Goal: Task Accomplishment & Management: Complete application form

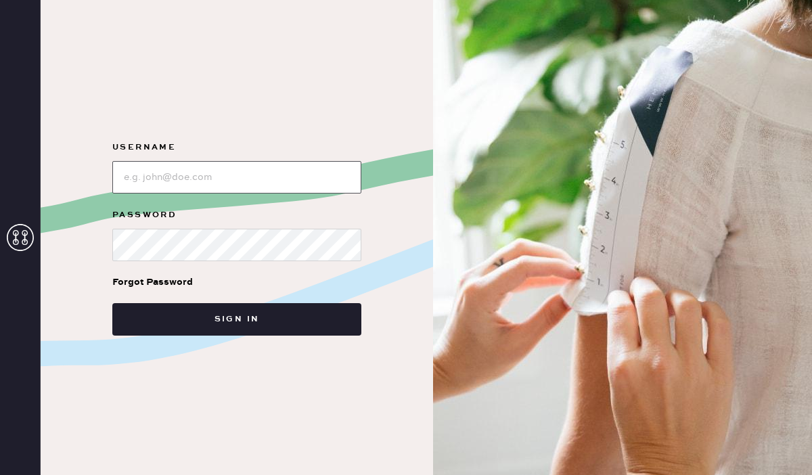
click at [240, 184] on input "loginName" at bounding box center [236, 177] width 249 height 32
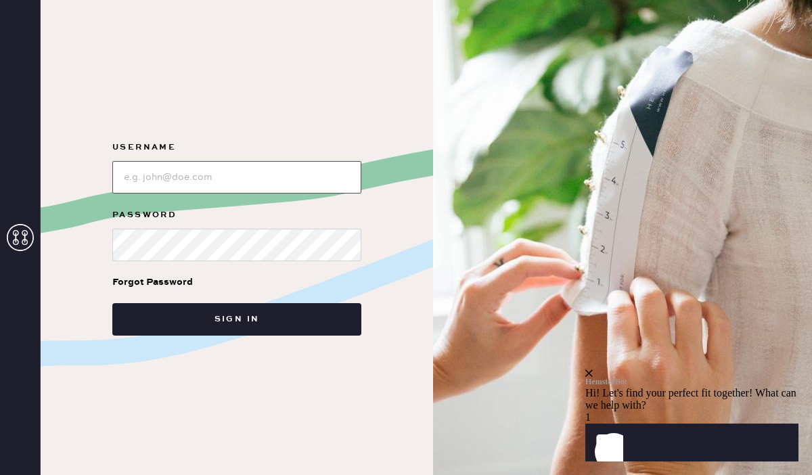
click at [240, 184] on input "loginName" at bounding box center [236, 177] width 249 height 32
type input "Reformationpaloalto"
click at [112, 303] on button "Sign in" at bounding box center [236, 319] width 249 height 32
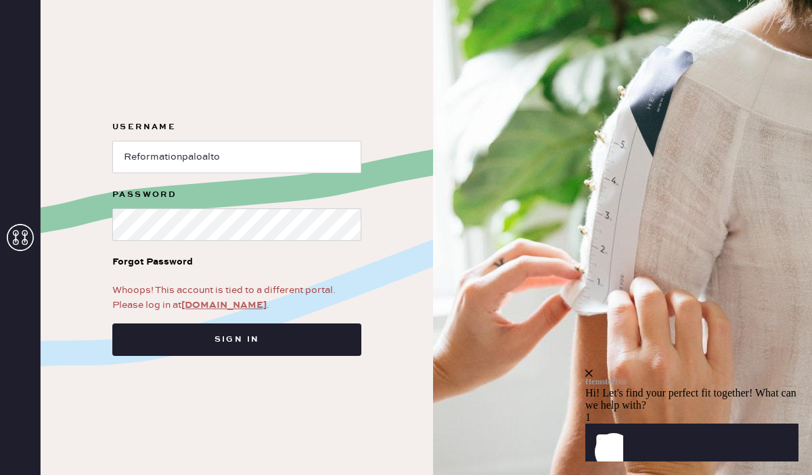
click at [221, 304] on link "app.hemster.co" at bounding box center [223, 305] width 85 height 12
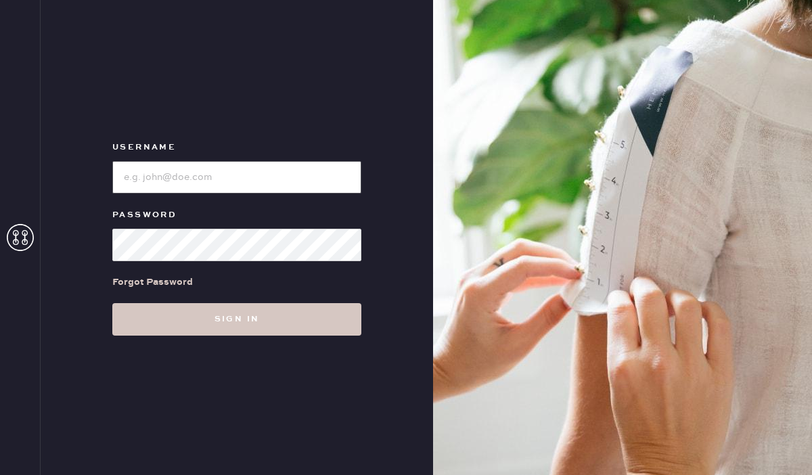
click at [266, 173] on input "loginName" at bounding box center [236, 177] width 249 height 32
type input "Reformationpaloalto"
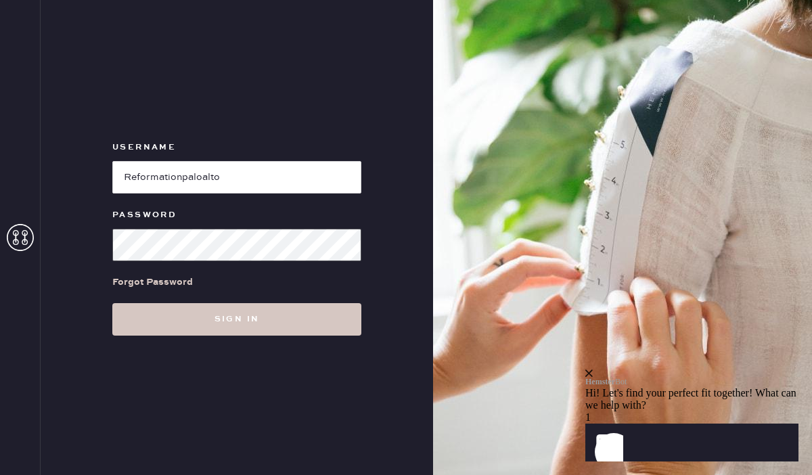
click at [112, 303] on button "Sign in" at bounding box center [236, 319] width 249 height 32
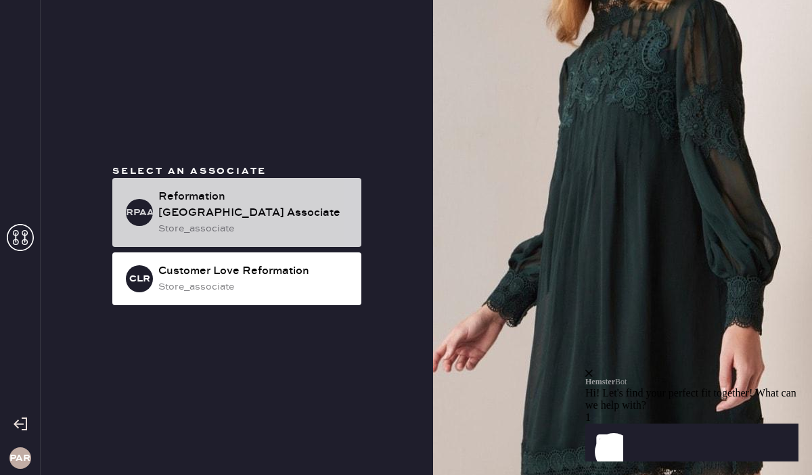
click at [308, 195] on div "RPAA Reformation [GEOGRAPHIC_DATA] Associate store_associate" at bounding box center [236, 212] width 249 height 69
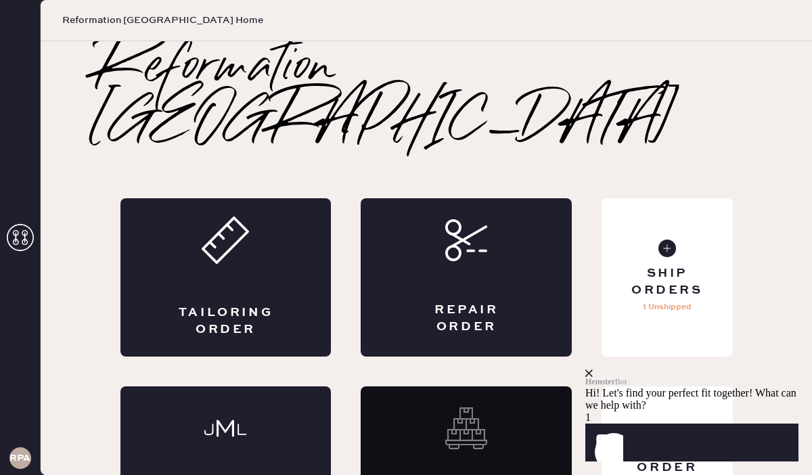
click at [593, 369] on icon "close" at bounding box center [588, 372] width 7 height 7
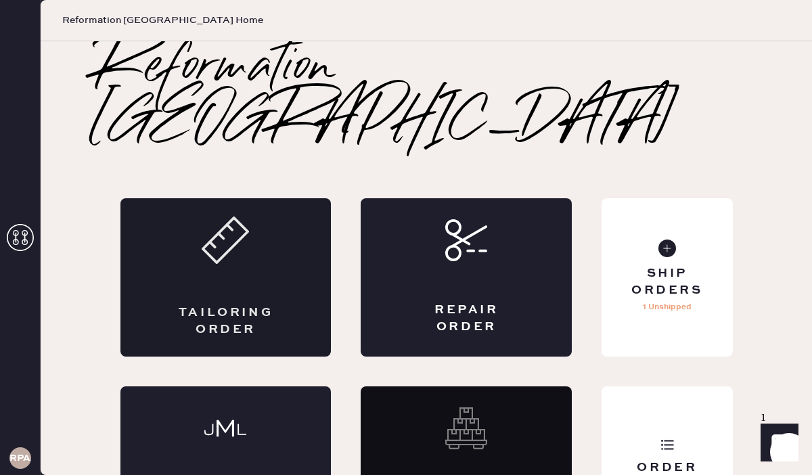
click at [221, 212] on div "Tailoring Order" at bounding box center [225, 277] width 211 height 158
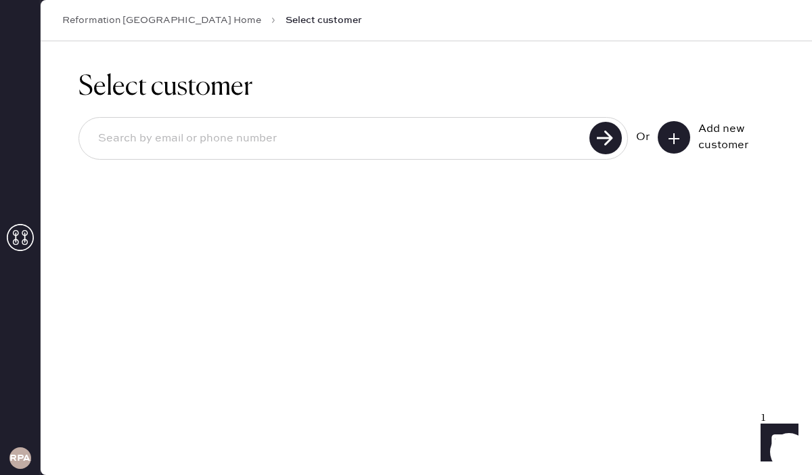
click at [455, 124] on input at bounding box center [336, 138] width 498 height 31
paste input "meganverdura@yahoo.com"
type input "meganverdura@yahoo.com"
click at [610, 141] on use at bounding box center [605, 138] width 32 height 32
click at [549, 133] on input "meganverdura@yahoo.com" at bounding box center [336, 138] width 498 height 31
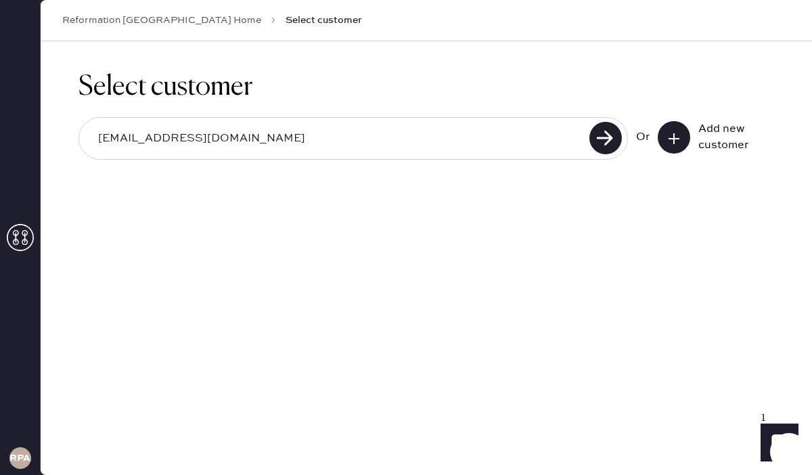
click at [549, 133] on input "meganverdura@yahoo.com" at bounding box center [336, 138] width 498 height 31
click at [676, 138] on icon at bounding box center [674, 139] width 14 height 14
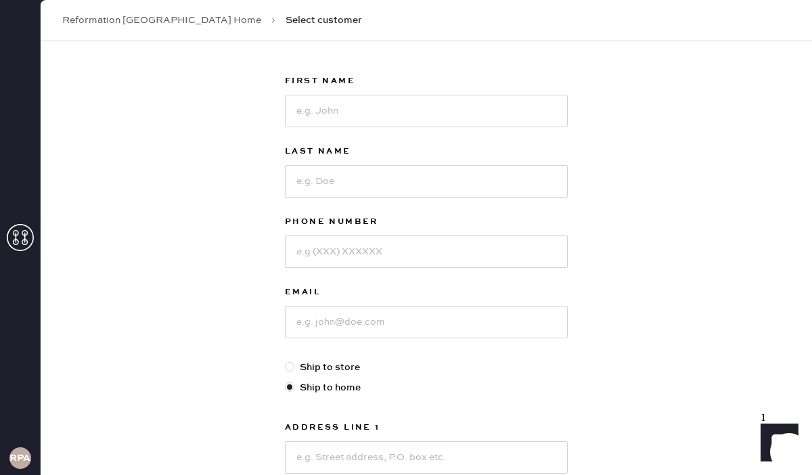
scroll to position [72, 0]
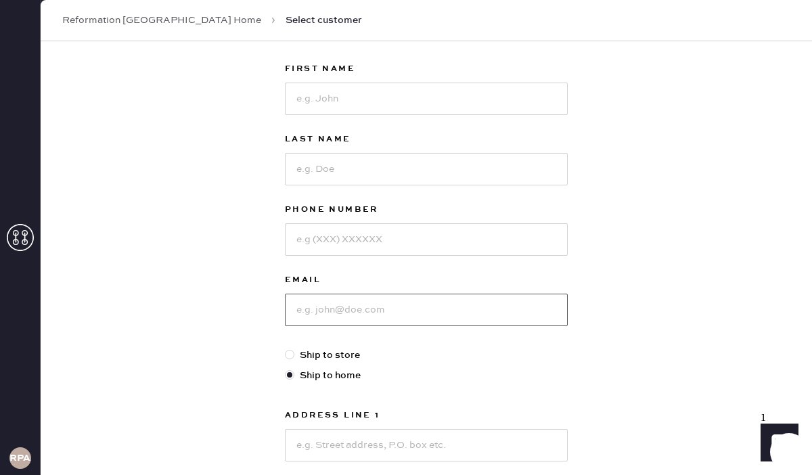
click at [397, 313] on input at bounding box center [426, 310] width 283 height 32
paste input "meganverdura@yahoo.com"
type input "meganverdura@yahoo.com"
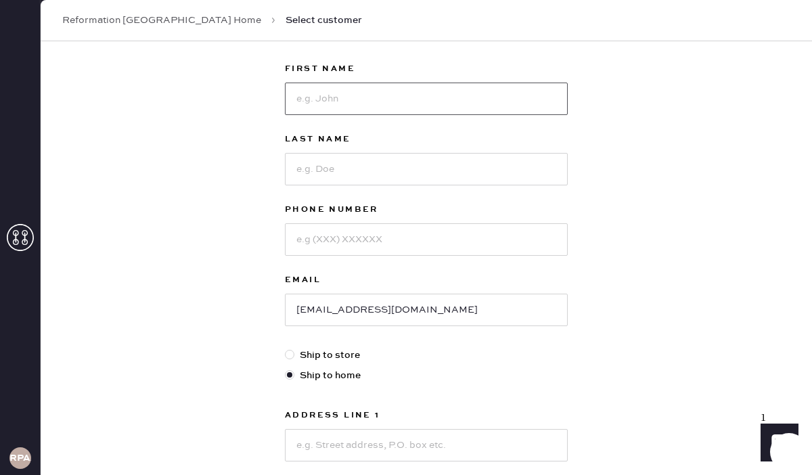
click at [342, 93] on input at bounding box center [426, 99] width 283 height 32
type input "Megan"
type input "Verdura"
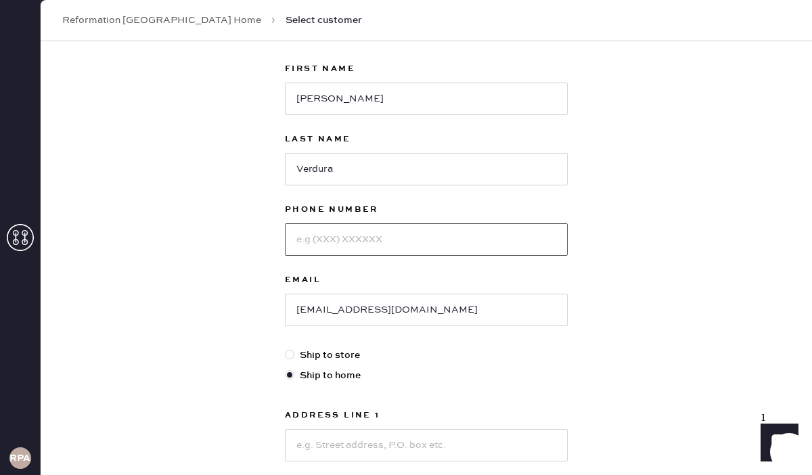
click at [424, 245] on input at bounding box center [426, 239] width 283 height 32
paste input "6505801409"
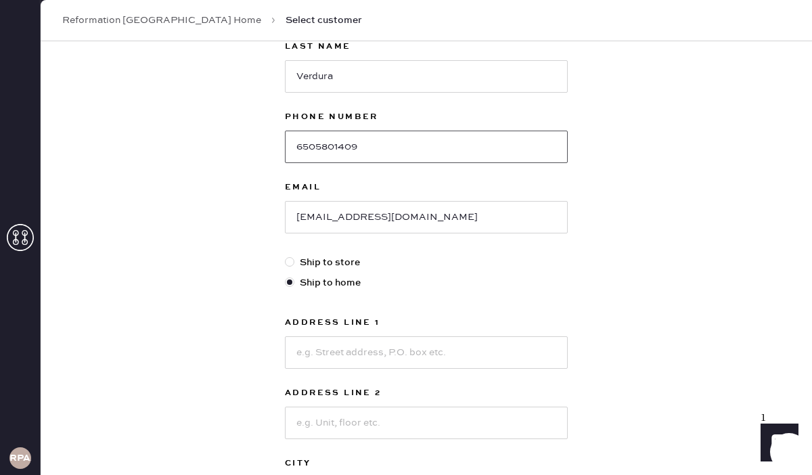
scroll to position [200, 0]
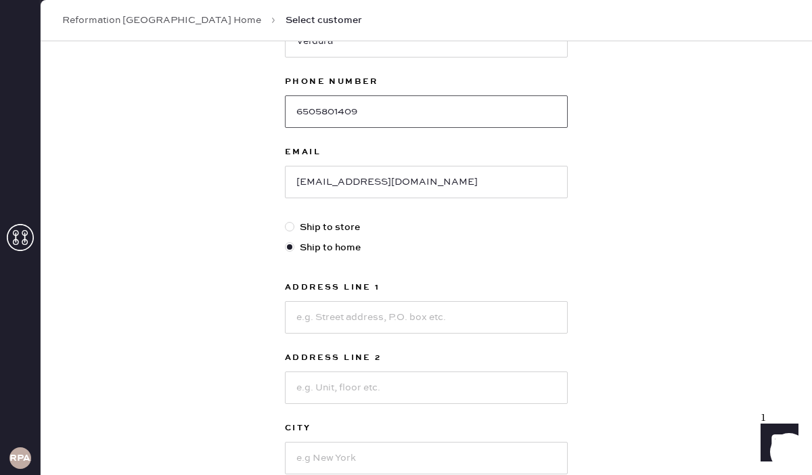
type input "6505801409"
click at [455, 312] on input at bounding box center [426, 317] width 283 height 32
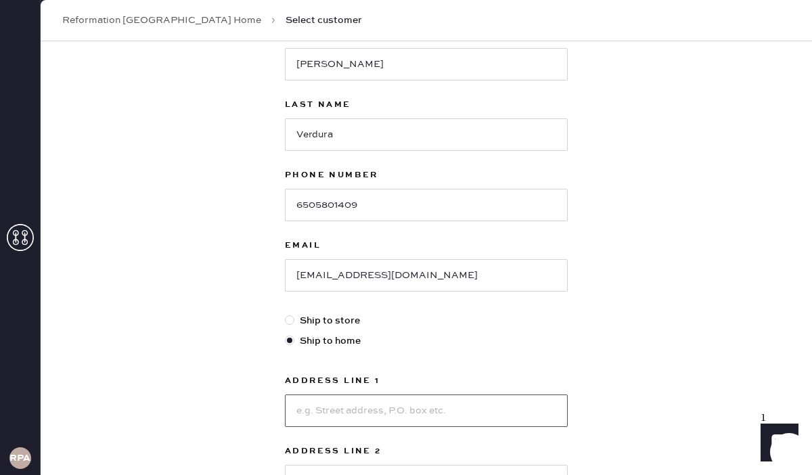
scroll to position [78, 0]
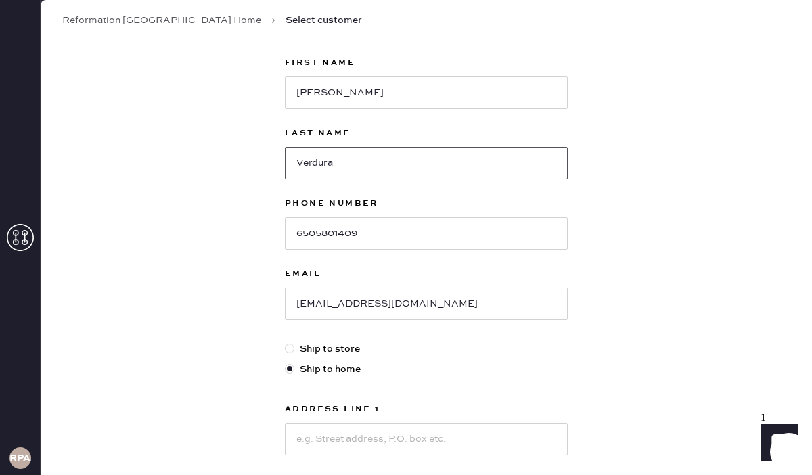
click at [370, 155] on input "Verdura" at bounding box center [426, 163] width 283 height 32
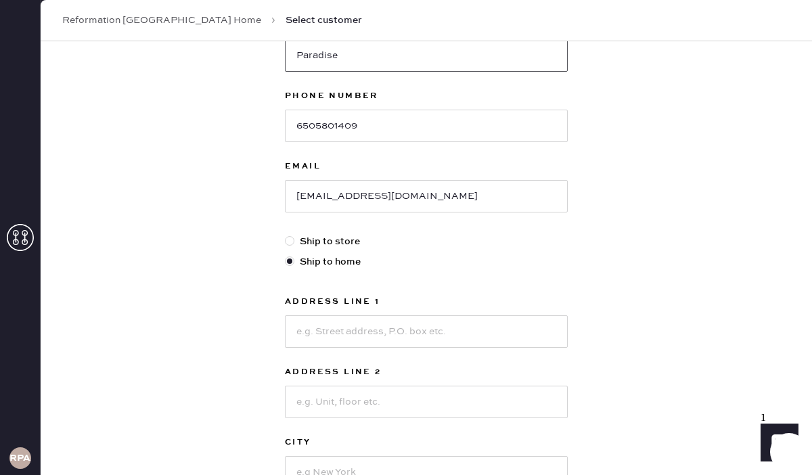
type input "Paradise"
click at [394, 327] on input at bounding box center [426, 331] width 283 height 32
paste input "1540 Bird Ave"
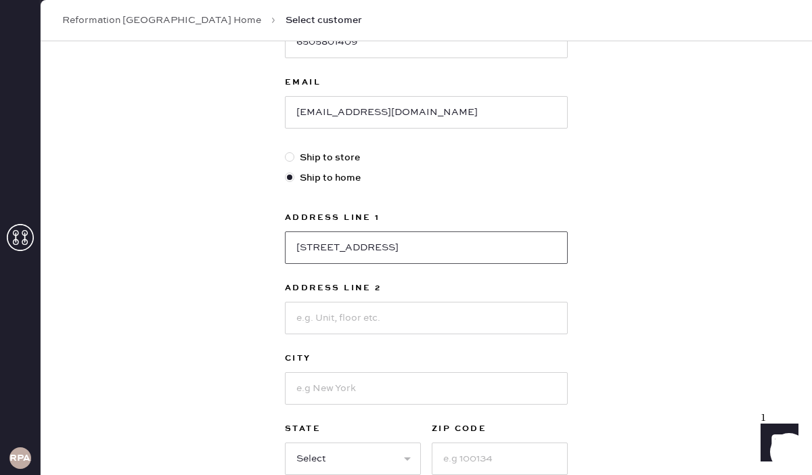
scroll to position [280, 0]
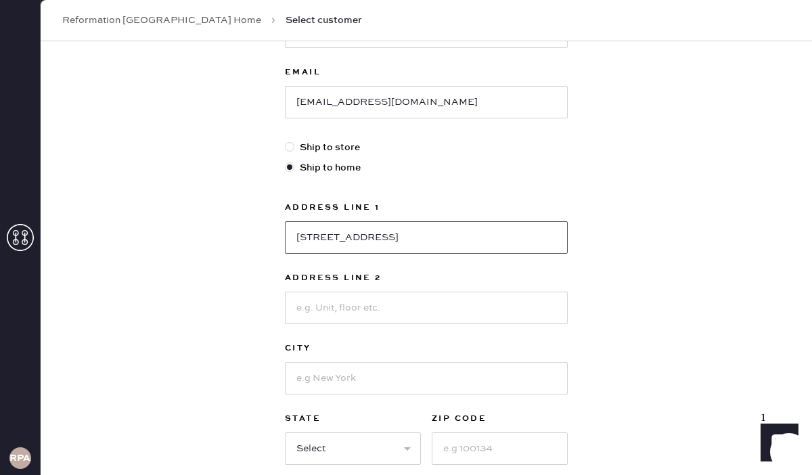
type input "1540 Bird Ave"
click at [407, 384] on input at bounding box center [426, 378] width 283 height 32
type input "San Jose"
click at [377, 449] on select "Select AK AL AR AZ CA CO CT DC DE FL GA HI IA ID IL IN KS KY LA MA MD ME MI MN …" at bounding box center [353, 448] width 136 height 32
select select "CA"
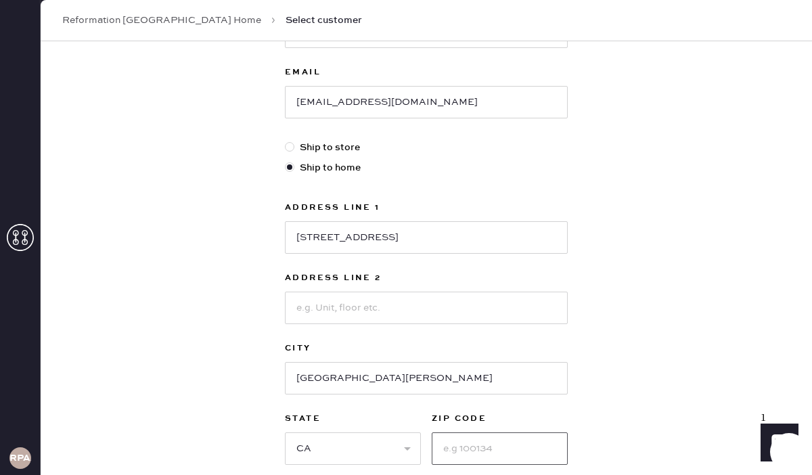
click at [487, 441] on input at bounding box center [500, 448] width 136 height 32
type input "95125"
click at [602, 384] on div "New customer First Name Megan Last Name Paradise Phone Number 6505801409 Email …" at bounding box center [426, 180] width 771 height 839
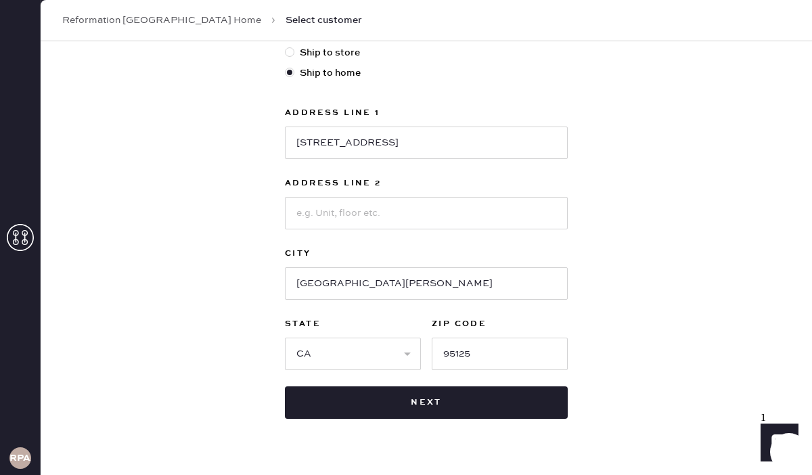
scroll to position [405, 0]
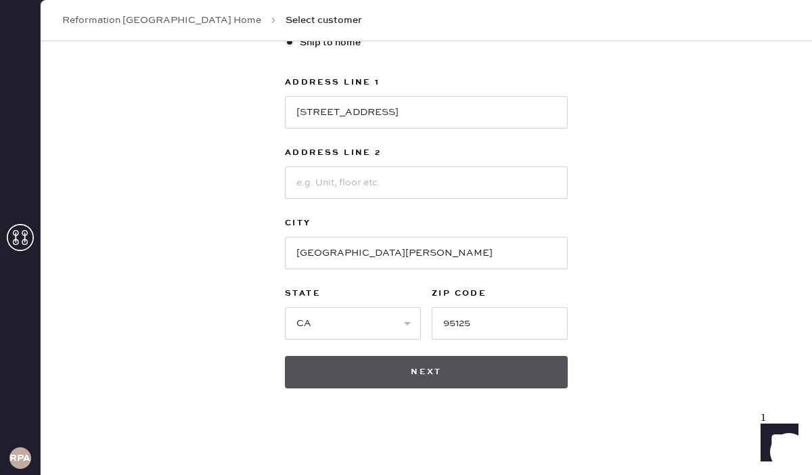
click at [513, 371] on button "Next" at bounding box center [426, 372] width 283 height 32
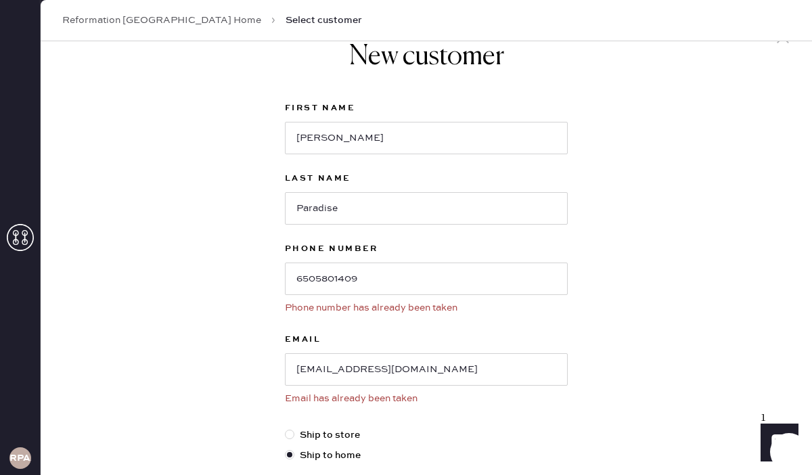
scroll to position [0, 0]
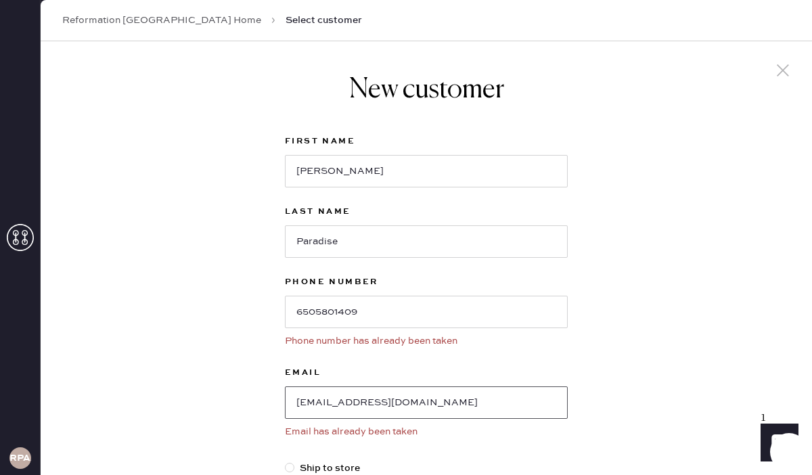
click at [383, 405] on input "meganverdura@yahoo.com" at bounding box center [426, 402] width 283 height 32
click at [187, 22] on link "Reformation [GEOGRAPHIC_DATA] Home" at bounding box center [161, 21] width 199 height 14
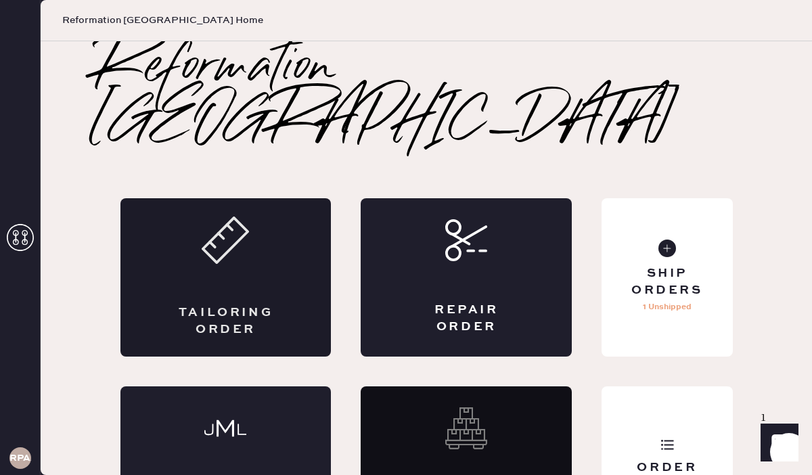
click at [201, 240] on div "Tailoring Order" at bounding box center [225, 277] width 211 height 158
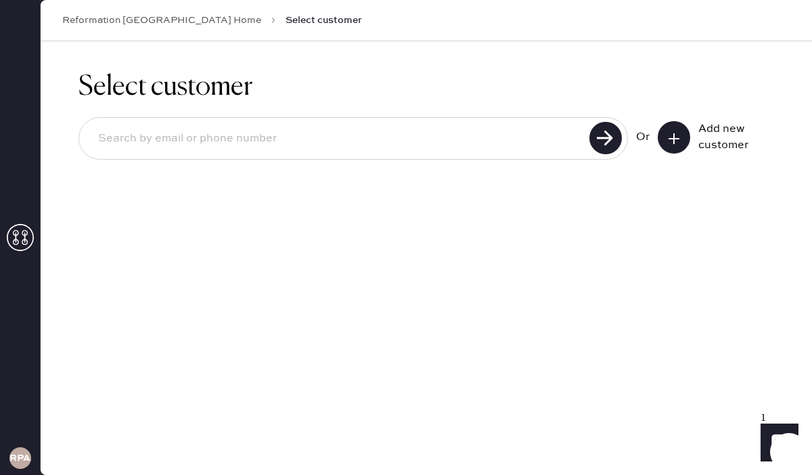
click at [297, 132] on input at bounding box center [336, 138] width 498 height 31
paste input "meganverdura@yahoo.com"
type input "meganverdura@yahoo.com"
click at [602, 132] on use at bounding box center [605, 138] width 32 height 32
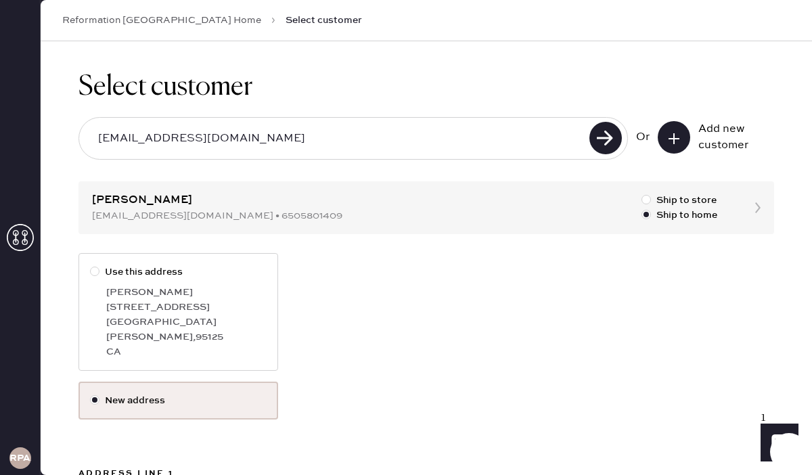
click at [95, 273] on div at bounding box center [94, 271] width 9 height 9
click at [91, 265] on input "Use this address" at bounding box center [90, 265] width 1 height 1
radio input "true"
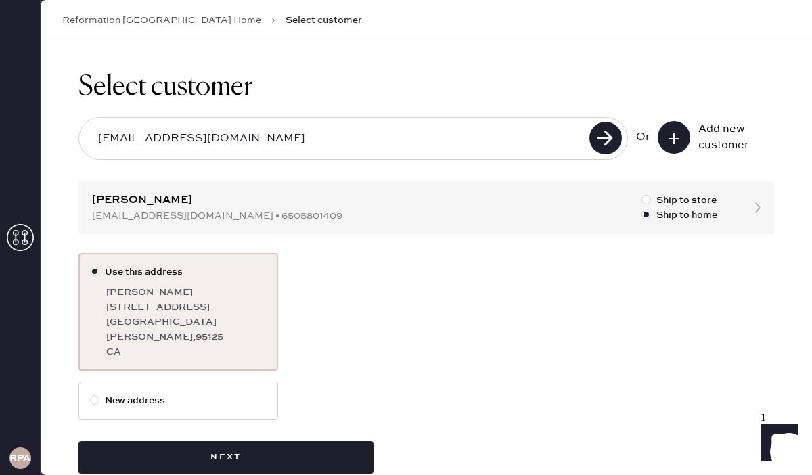
scroll to position [14, 0]
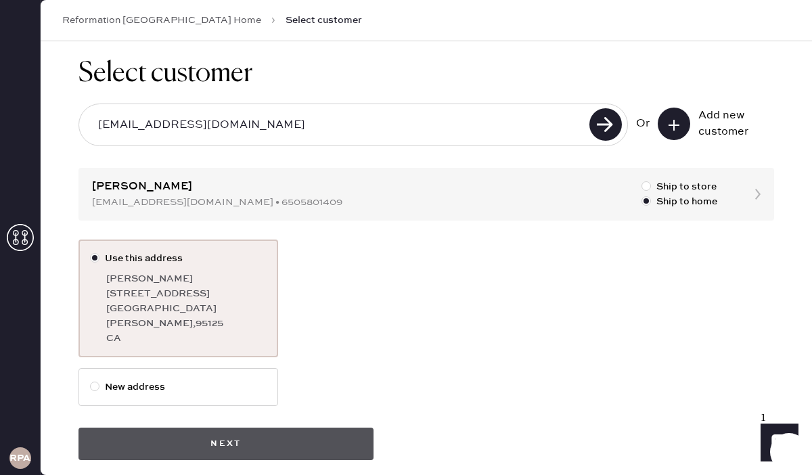
click at [235, 428] on button "Next" at bounding box center [225, 444] width 295 height 32
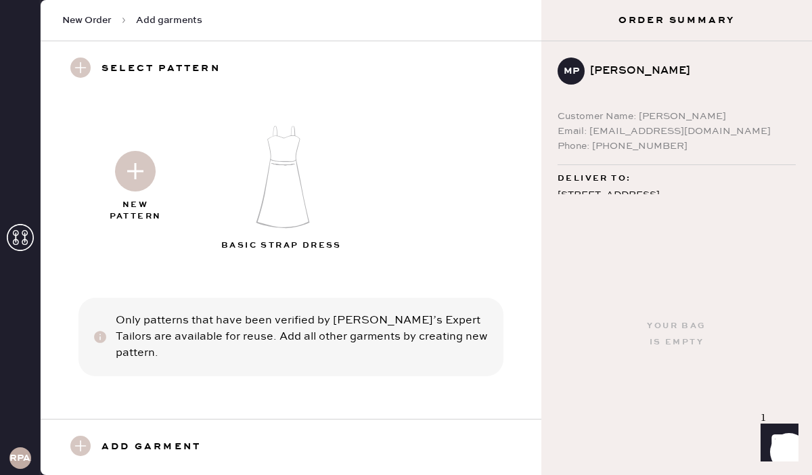
click at [100, 447] on div "Add garment" at bounding box center [143, 447] width 163 height 23
click at [78, 449] on use at bounding box center [80, 446] width 20 height 20
click at [128, 174] on img at bounding box center [135, 171] width 41 height 41
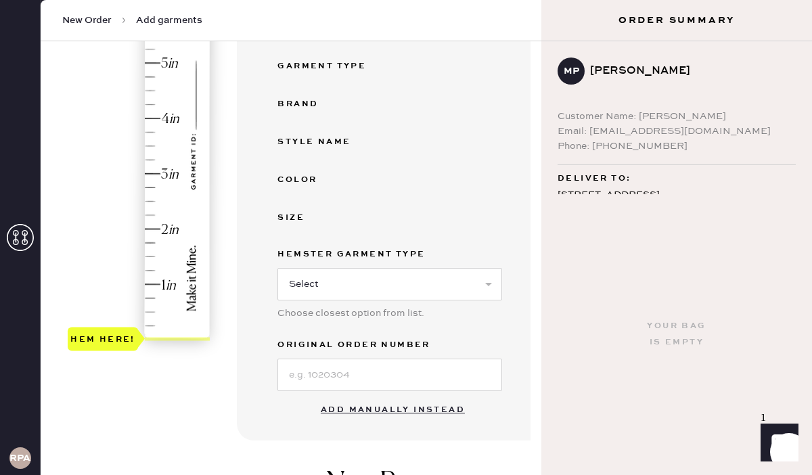
scroll to position [257, 0]
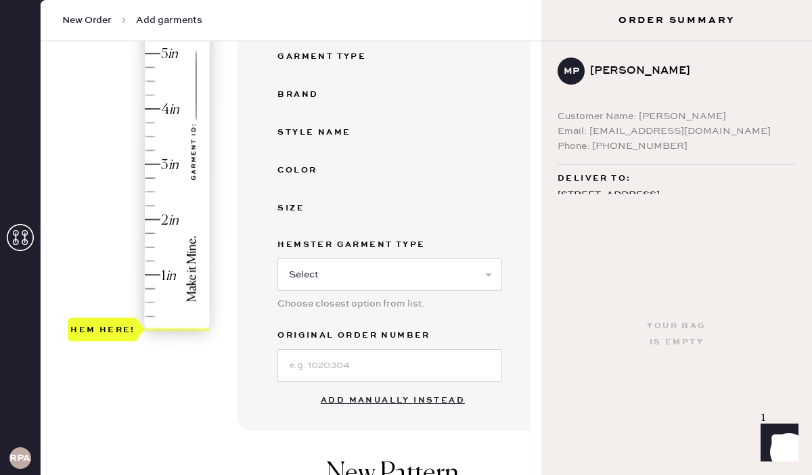
click at [352, 398] on button "Add manually instead" at bounding box center [393, 400] width 160 height 27
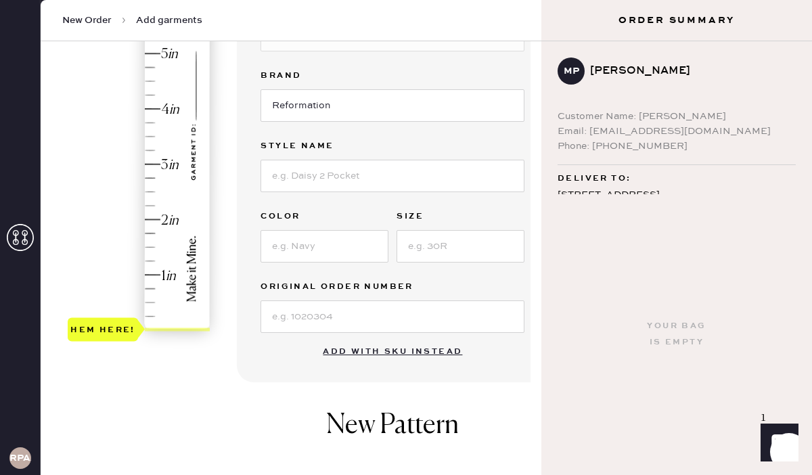
click at [150, 150] on div "Hem here!" at bounding box center [140, 136] width 144 height 399
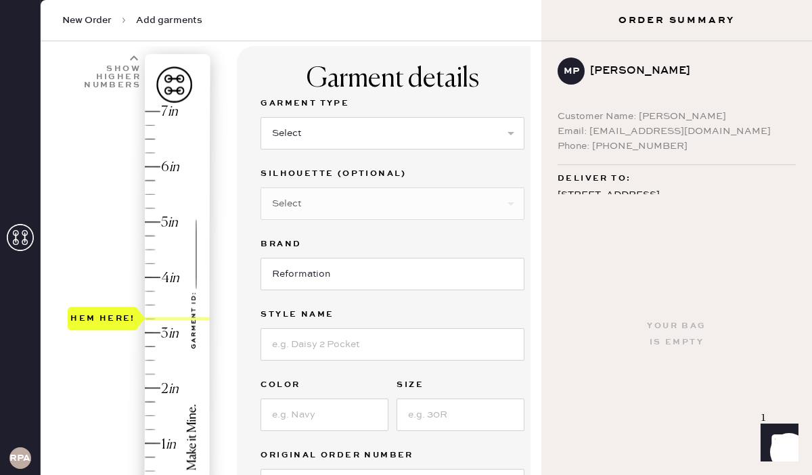
scroll to position [88, 0]
click at [321, 127] on select "Select Basic Skirt Jeans Leggings Pants Shorts Basic Sleeved Dress Basic Sleeve…" at bounding box center [393, 134] width 264 height 32
select select "13"
click at [315, 212] on select "Select Maxi Skirt Midi Skirt Mini Skirt Other" at bounding box center [393, 204] width 264 height 32
select select "20"
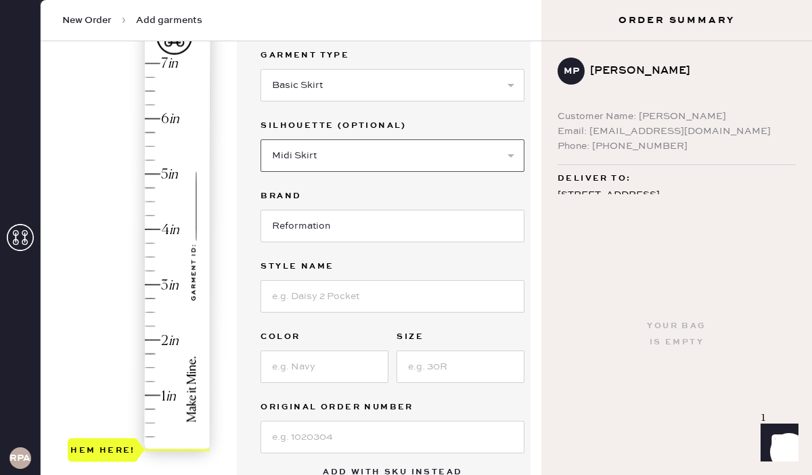
scroll to position [135, 0]
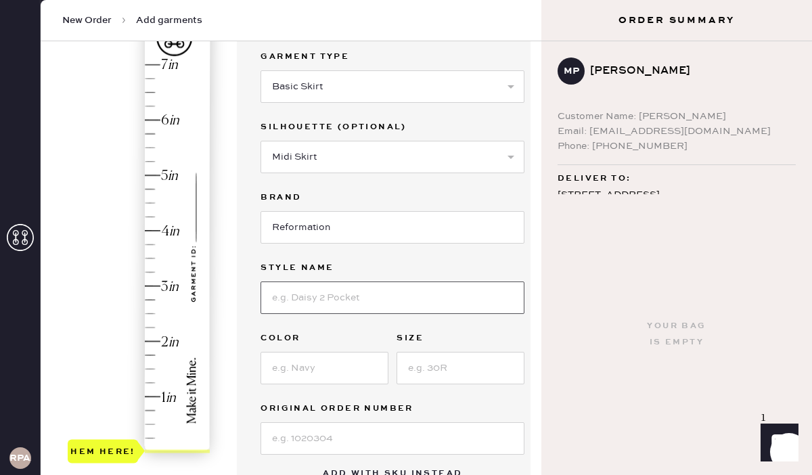
click at [350, 302] on input at bounding box center [393, 297] width 264 height 32
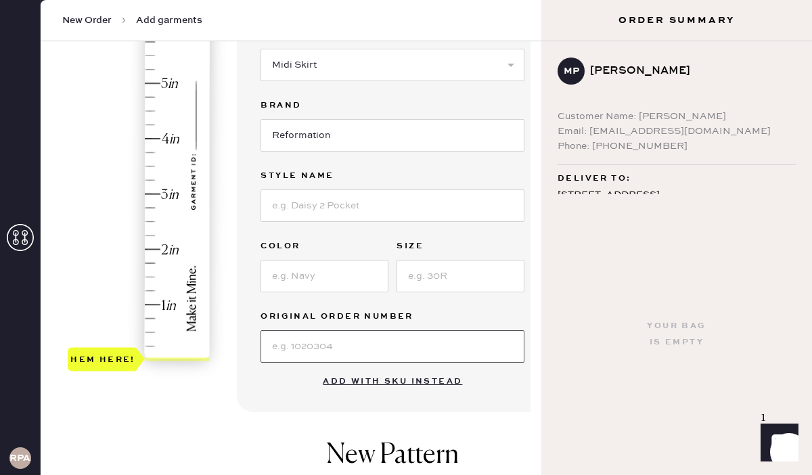
click at [353, 344] on input at bounding box center [393, 346] width 264 height 32
paste input "S23353433"
type input "S23353433"
click at [347, 276] on input at bounding box center [325, 276] width 128 height 32
type input "White/Floral"
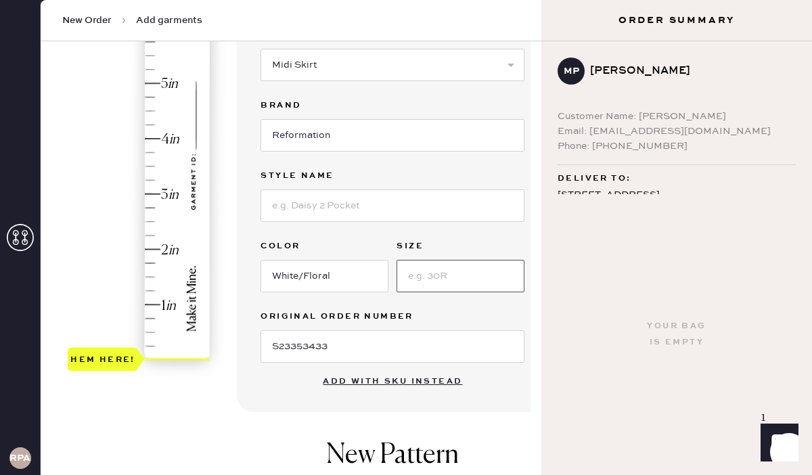
click at [429, 276] on input at bounding box center [461, 276] width 128 height 32
type input "0"
click at [397, 207] on input at bounding box center [393, 205] width 264 height 32
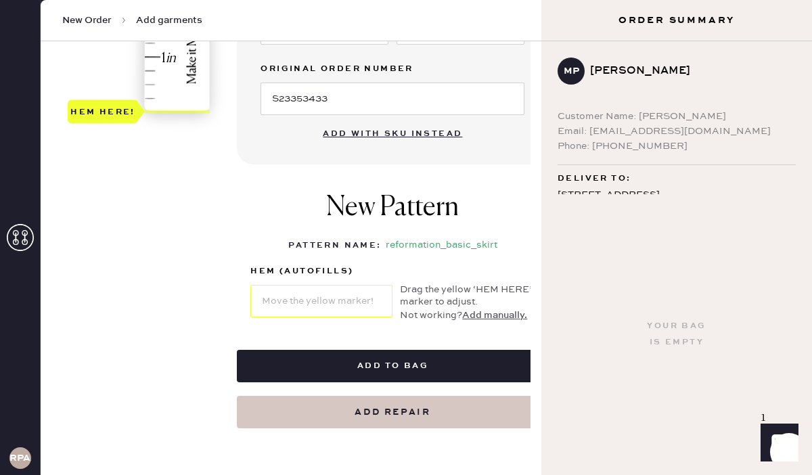
scroll to position [524, 0]
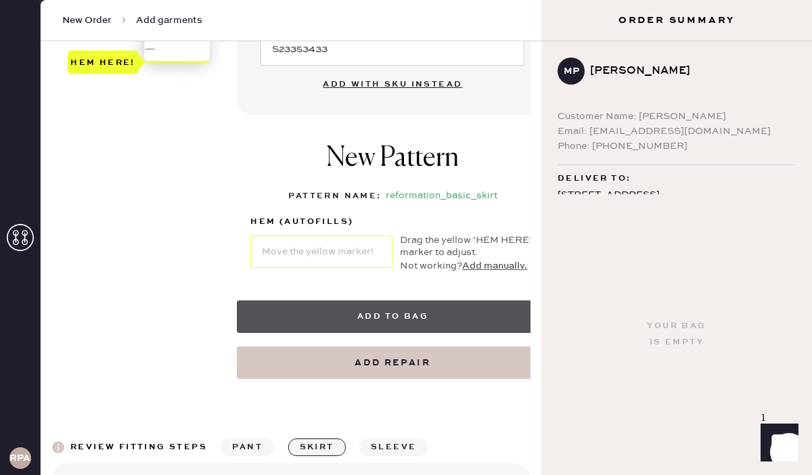
type input "Sarita 2 Piece (skirt only)"
click at [404, 315] on button "Add to bag" at bounding box center [392, 316] width 311 height 32
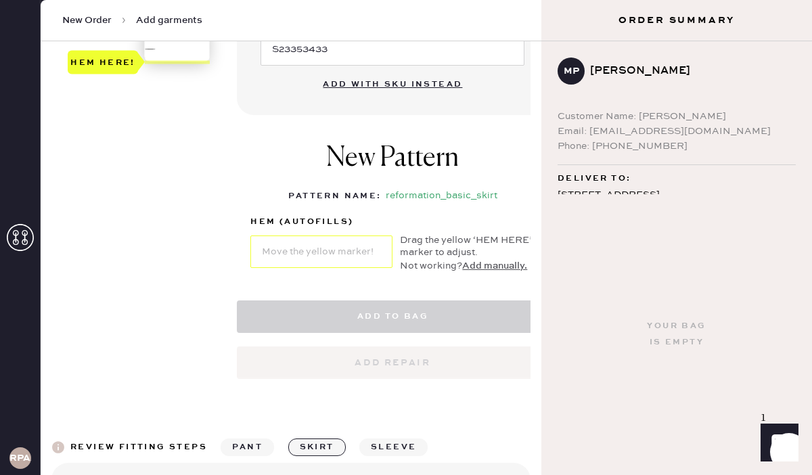
select select "13"
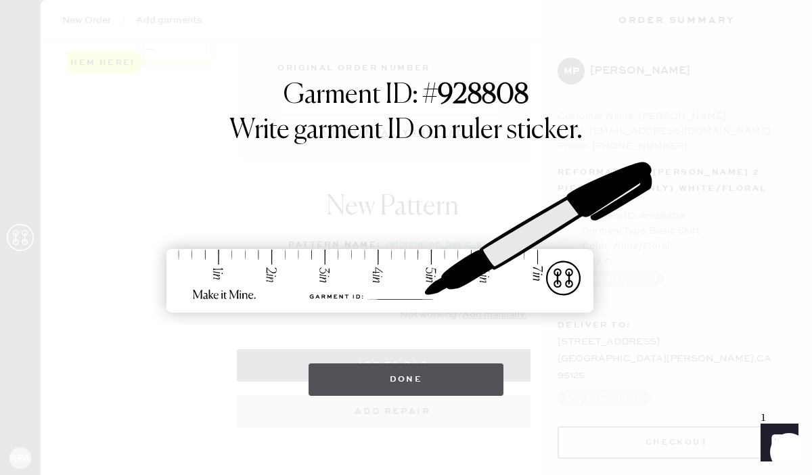
click at [421, 385] on button "Done" at bounding box center [407, 379] width 196 height 32
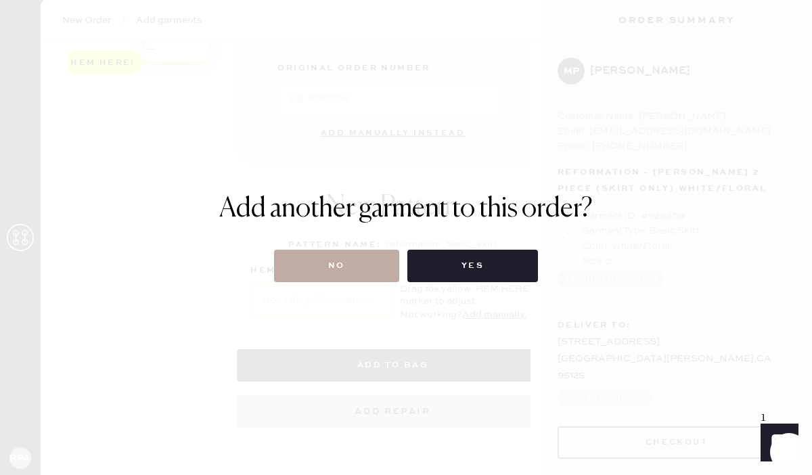
click at [350, 275] on button "No" at bounding box center [336, 266] width 125 height 32
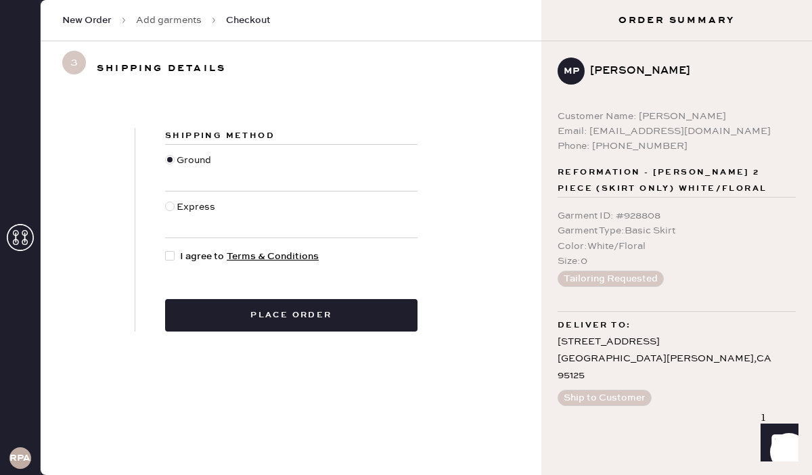
click at [174, 254] on div at bounding box center [169, 255] width 9 height 9
click at [166, 250] on input "I agree to Terms & Conditions" at bounding box center [165, 249] width 1 height 1
checkbox input "true"
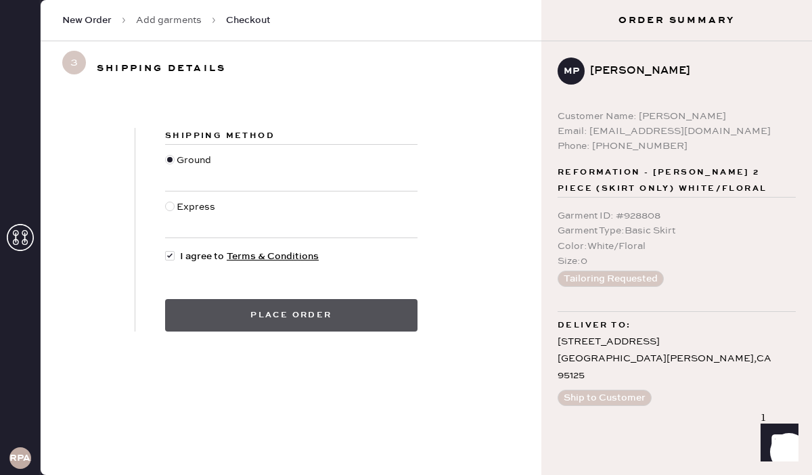
click at [292, 320] on button "Place order" at bounding box center [291, 315] width 252 height 32
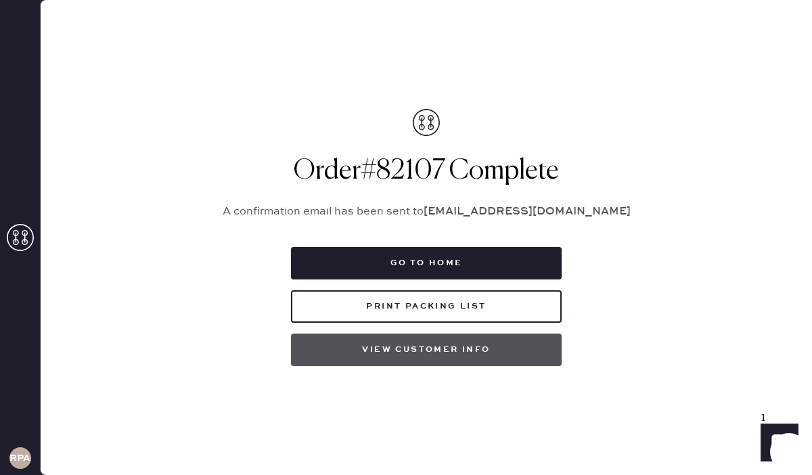
click at [378, 349] on button "View customer info" at bounding box center [426, 350] width 271 height 32
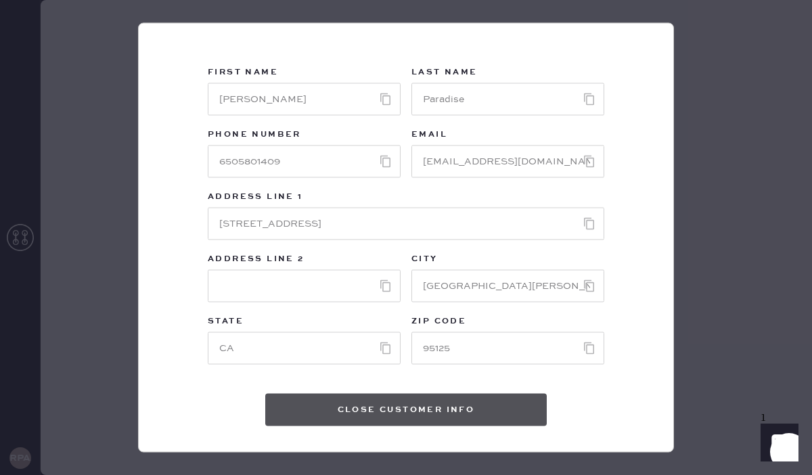
click at [431, 409] on button "Close Customer Info" at bounding box center [405, 410] width 281 height 32
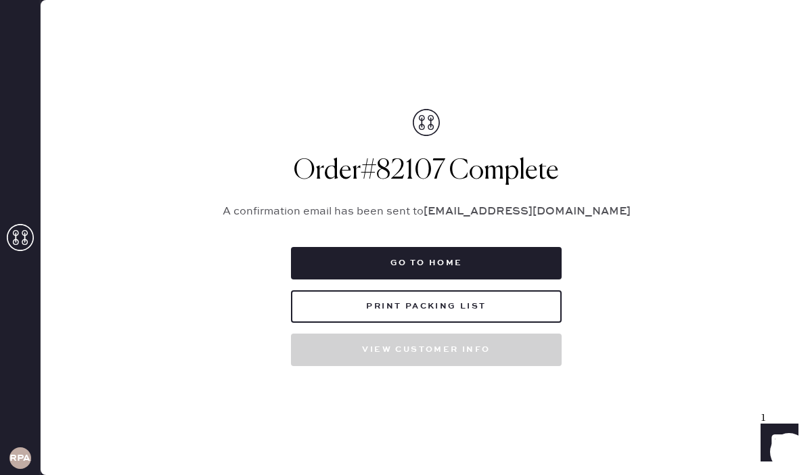
click at [649, 221] on div "Packing list Order # 82107 Customer information # 87259 Megan Paradise meganver…" at bounding box center [426, 237] width 771 height 475
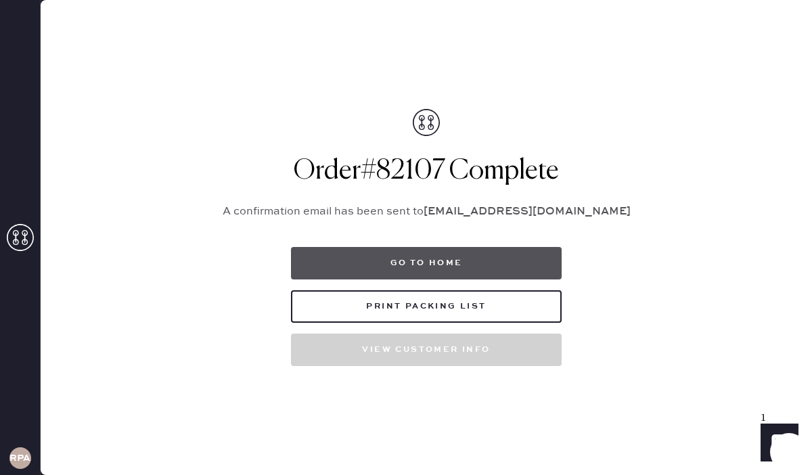
click at [478, 272] on button "Go to home" at bounding box center [426, 263] width 271 height 32
click at [468, 267] on button "Go to home" at bounding box center [426, 263] width 271 height 32
click at [453, 265] on button "Go to home" at bounding box center [426, 263] width 271 height 32
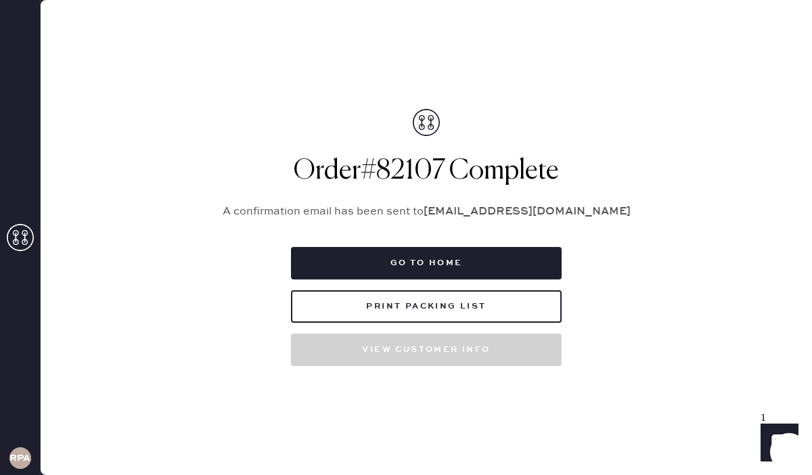
click at [21, 234] on icon at bounding box center [20, 237] width 27 height 27
click at [45, 249] on div "Packing list Order # 82107 Customer information # 87259 Megan Paradise meganver…" at bounding box center [426, 237] width 771 height 475
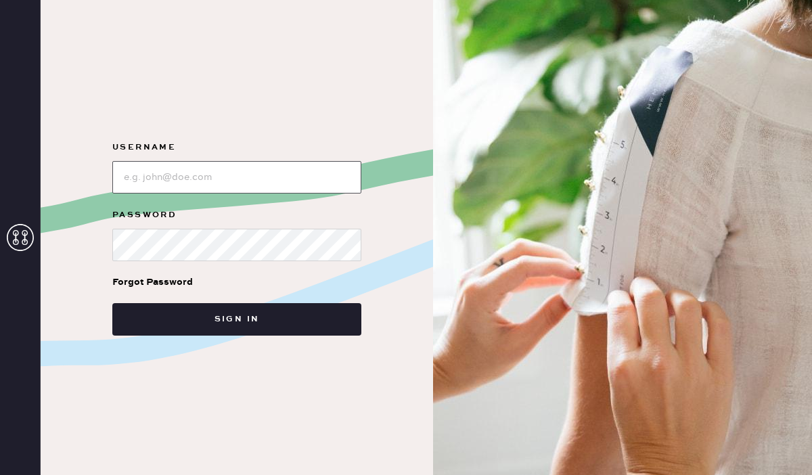
click at [282, 174] on input "loginName" at bounding box center [236, 177] width 249 height 32
type input "Reformationpaloalto"
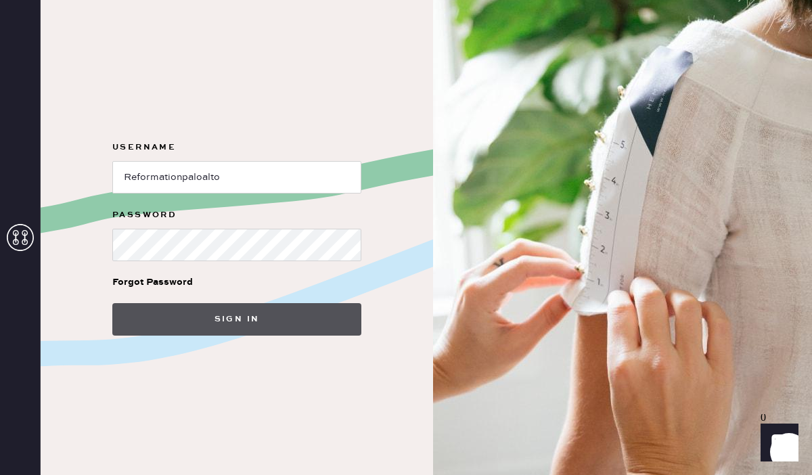
click at [248, 326] on button "Sign in" at bounding box center [236, 319] width 249 height 32
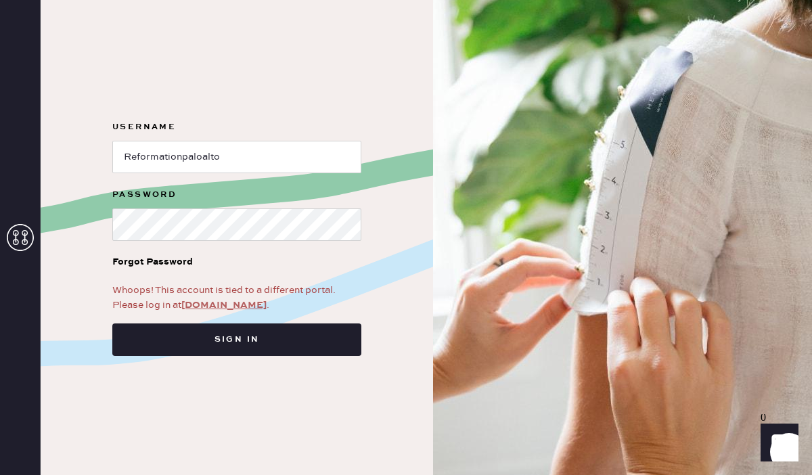
click at [236, 308] on link "[DOMAIN_NAME]" at bounding box center [223, 305] width 85 height 12
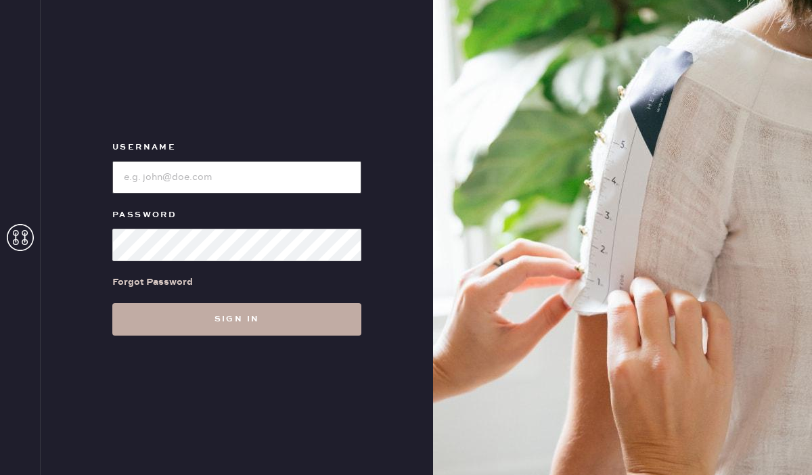
type input "Reformationpaloalto"
click at [243, 324] on button "Sign in" at bounding box center [236, 319] width 249 height 32
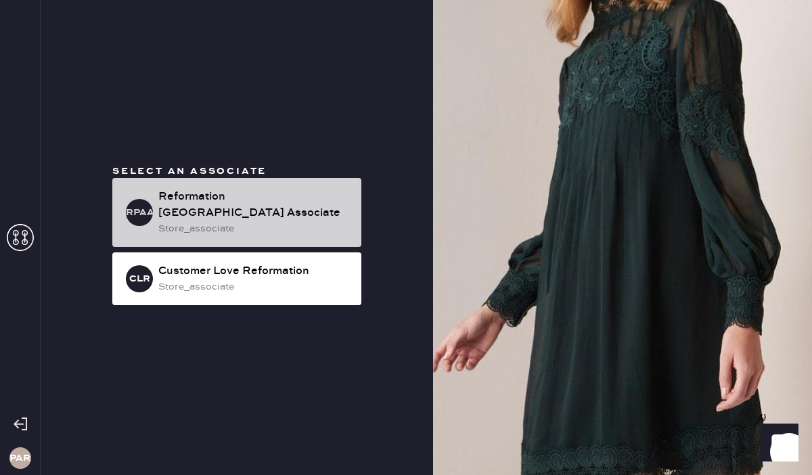
click at [283, 221] on div "store_associate" at bounding box center [254, 228] width 192 height 15
click at [273, 194] on div "RPAA Reformation Palo Alto Associate store_associate" at bounding box center [236, 212] width 249 height 69
click at [273, 198] on div "Reformation Palo Alto Associate" at bounding box center [254, 205] width 192 height 32
click at [306, 210] on div "Reformation Palo Alto Associate" at bounding box center [254, 205] width 192 height 32
click at [272, 221] on div "store_associate" at bounding box center [254, 228] width 192 height 15
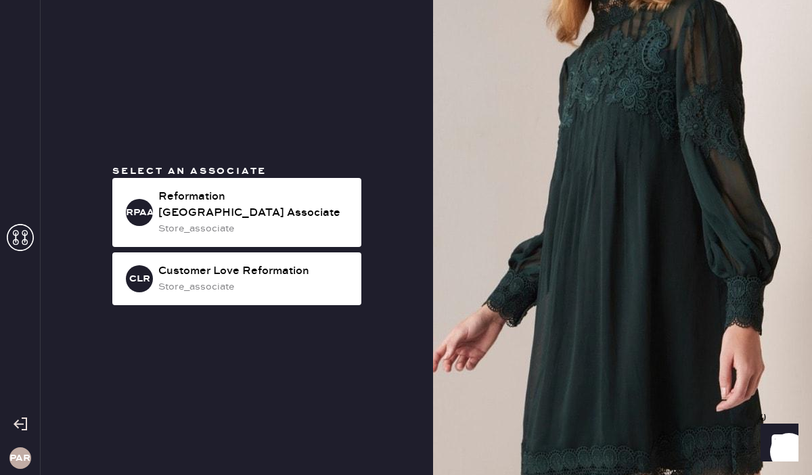
click at [275, 58] on div "Select an associate RPAA Reformation Palo Alto Associate store_associate CLR Cu…" at bounding box center [237, 237] width 392 height 475
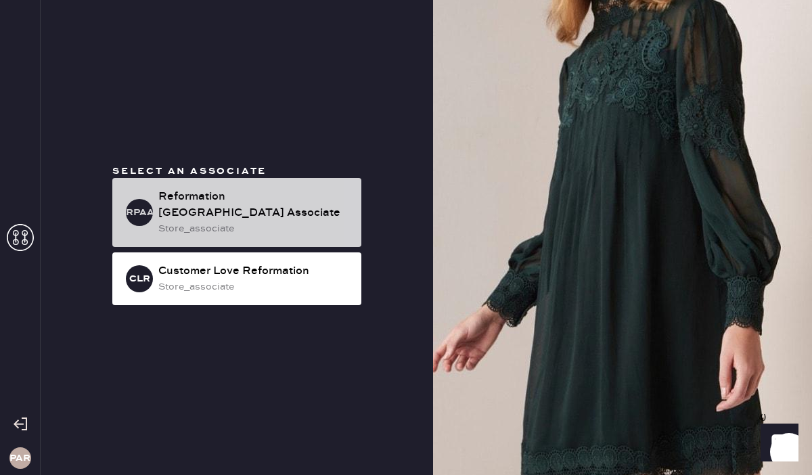
click at [177, 235] on div "RPAA Reformation Palo Alto Associate store_associate" at bounding box center [236, 212] width 249 height 69
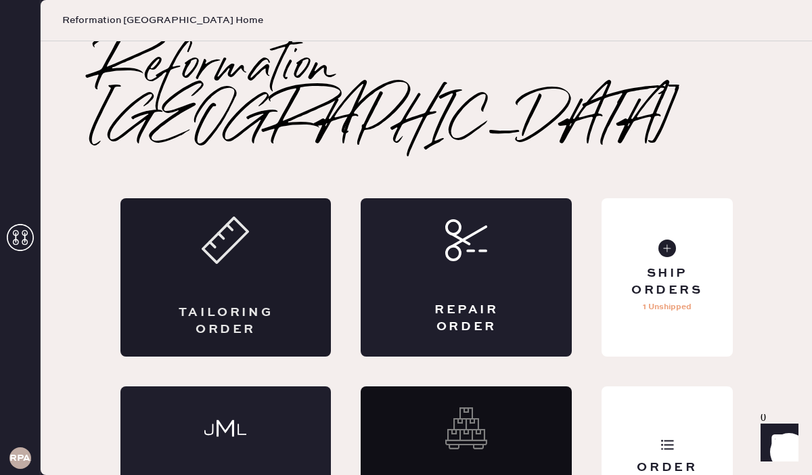
click at [266, 242] on div "Tailoring Order" at bounding box center [225, 277] width 211 height 158
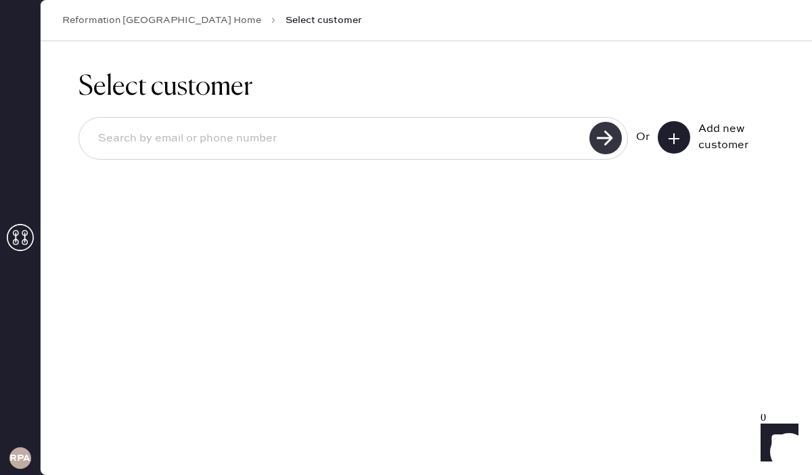
click at [609, 134] on use at bounding box center [605, 138] width 32 height 32
click at [685, 136] on button at bounding box center [674, 137] width 32 height 32
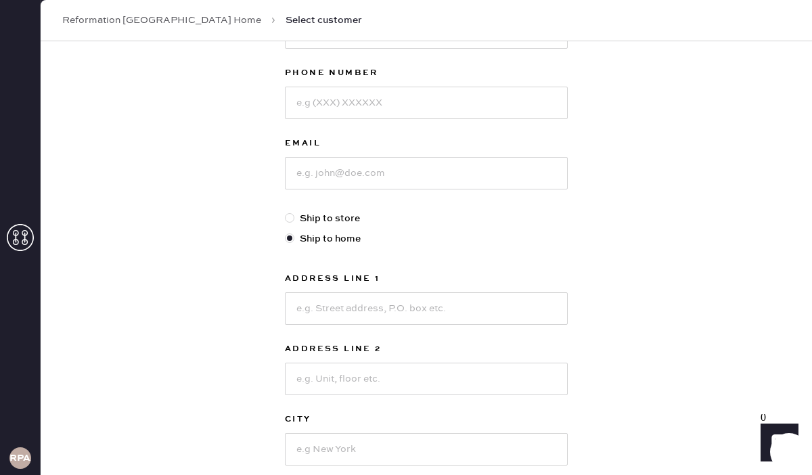
scroll to position [209, 0]
click at [394, 109] on input at bounding box center [426, 103] width 283 height 32
paste input "6505801409"
click at [315, 104] on input "6505801409" at bounding box center [426, 103] width 283 height 32
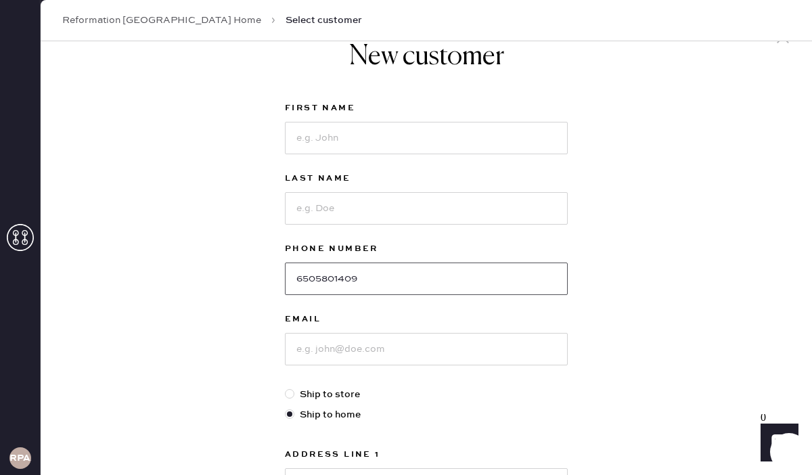
scroll to position [0, 0]
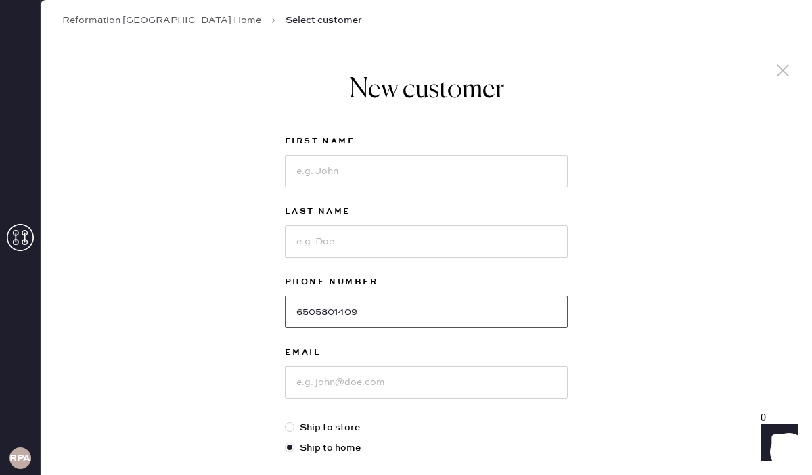
type input "6505801409"
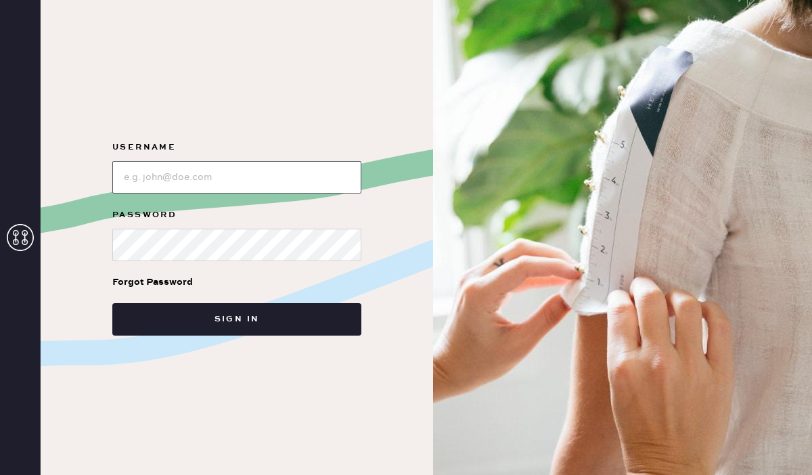
click at [246, 180] on input "loginName" at bounding box center [236, 177] width 249 height 32
type input "Reformationpaloalto"
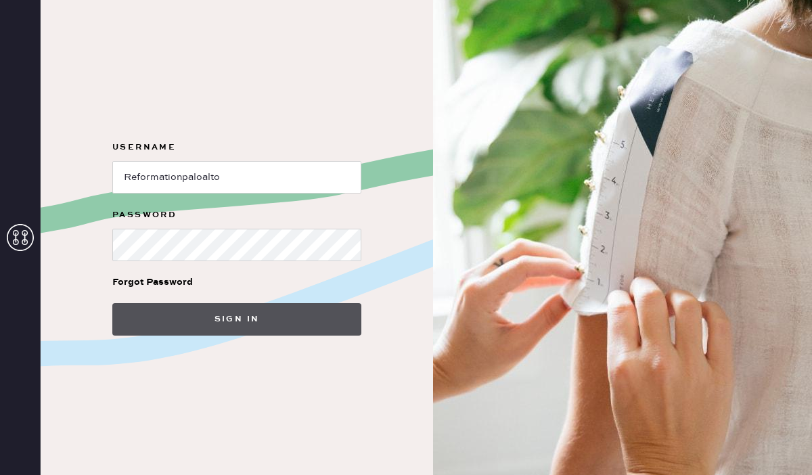
click at [219, 317] on button "Sign in" at bounding box center [236, 319] width 249 height 32
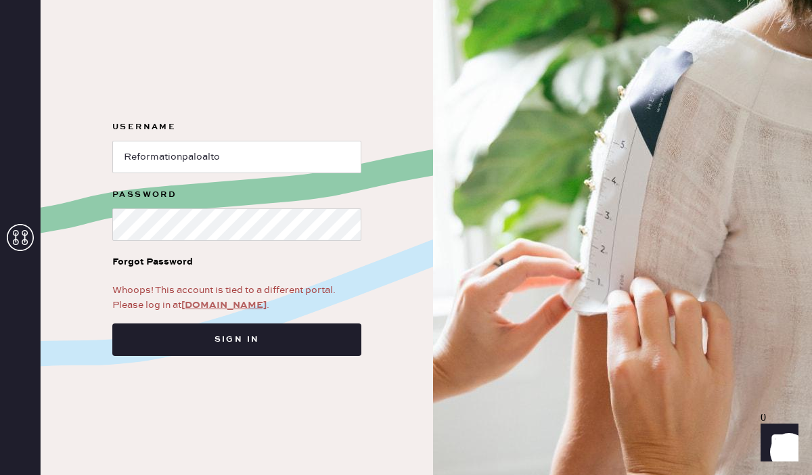
click at [218, 307] on link "app.hemster.co" at bounding box center [223, 305] width 85 height 12
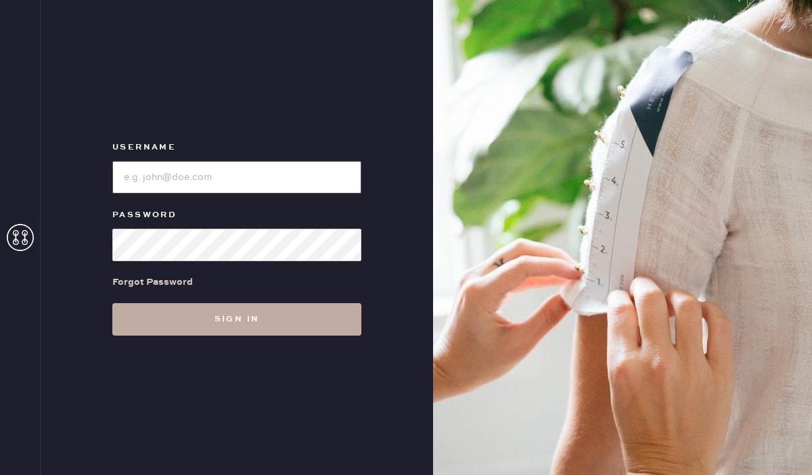
type input "Reformationpaloalto"
click at [266, 313] on button "Sign in" at bounding box center [236, 319] width 249 height 32
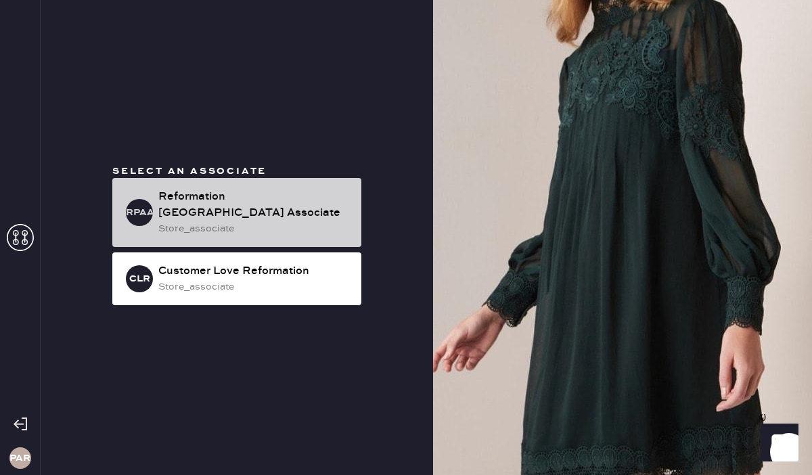
click at [327, 202] on div "Reformation [GEOGRAPHIC_DATA] Associate" at bounding box center [254, 205] width 192 height 32
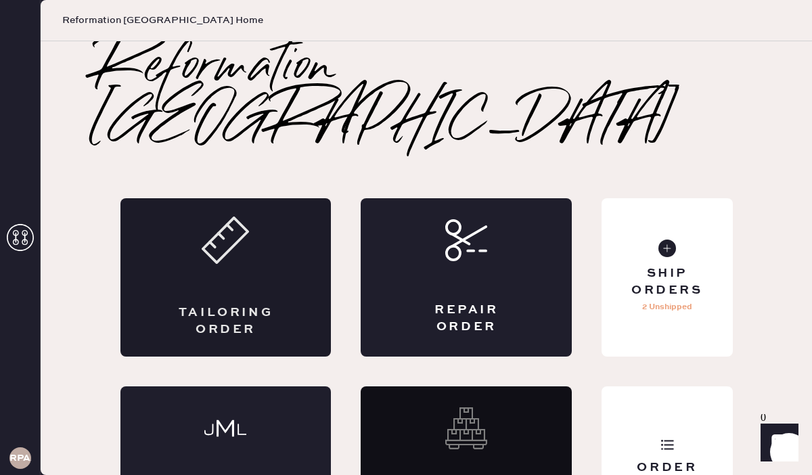
click at [250, 208] on div "Tailoring Order" at bounding box center [225, 277] width 211 height 158
click at [711, 204] on div "Ship Orders 2 Unshipped" at bounding box center [667, 277] width 131 height 158
